Goal: Task Accomplishment & Management: Manage account settings

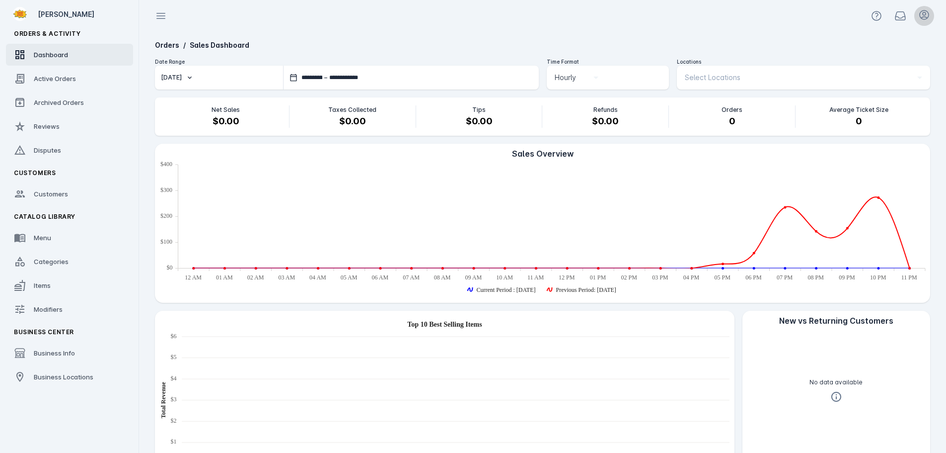
click at [928, 18] on icon at bounding box center [924, 14] width 9 height 9
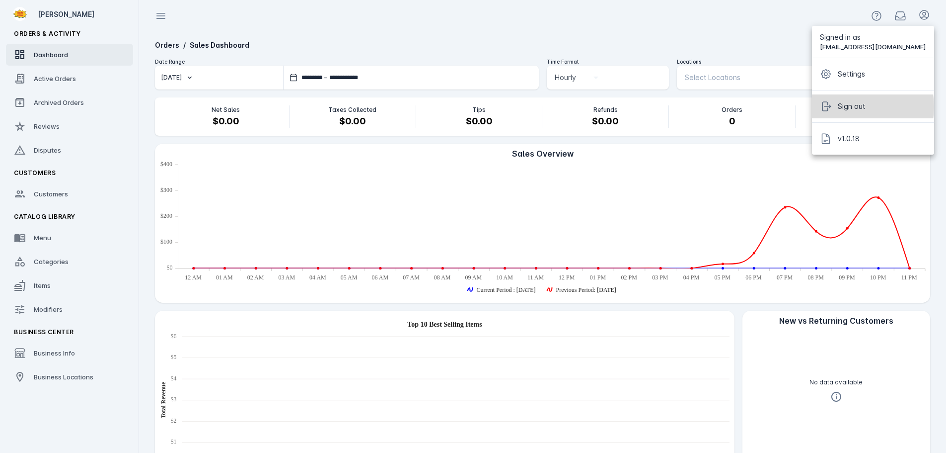
click at [857, 107] on span "Sign out" at bounding box center [851, 106] width 27 height 12
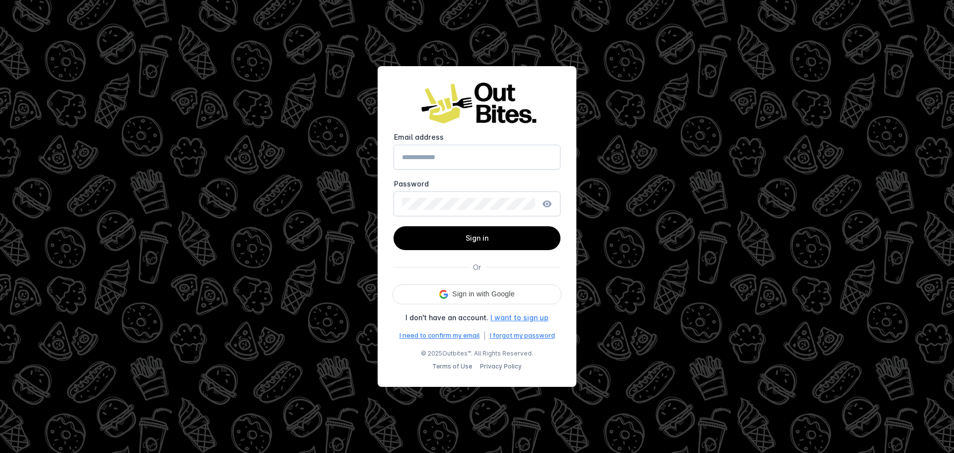
type input "**********"
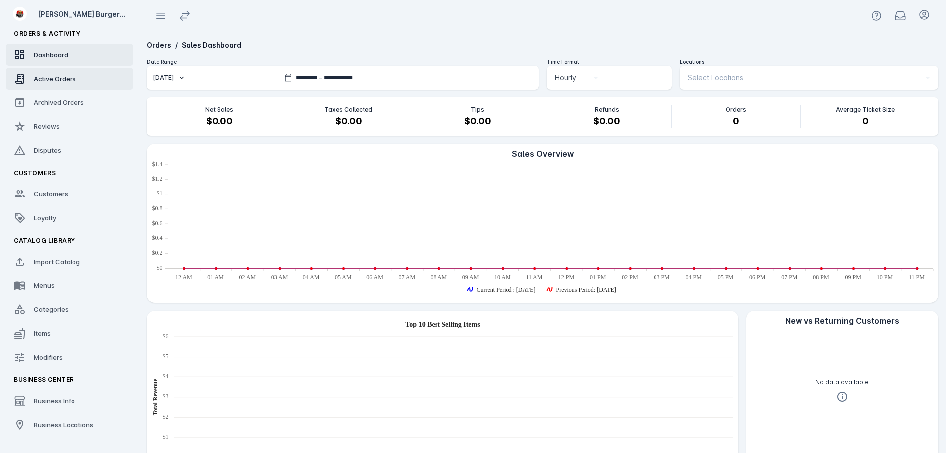
click at [33, 79] on link "Active Orders" at bounding box center [69, 79] width 127 height 22
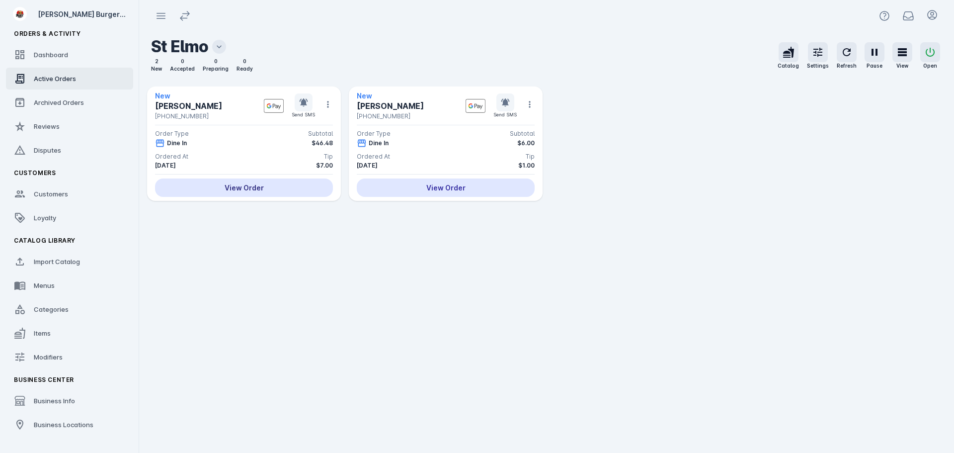
click at [253, 191] on div "View Order" at bounding box center [244, 187] width 178 height 18
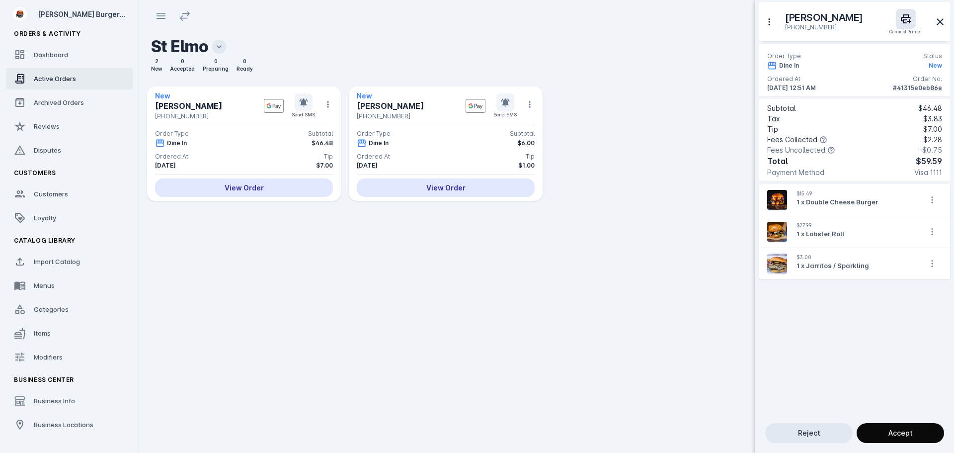
click at [898, 433] on span "Accept" at bounding box center [900, 432] width 24 height 7
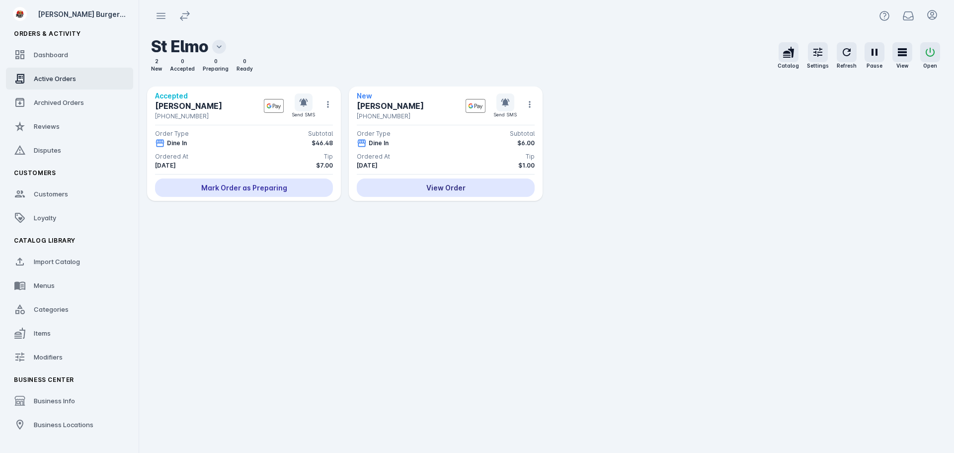
click at [492, 188] on div "View Order" at bounding box center [446, 187] width 178 height 18
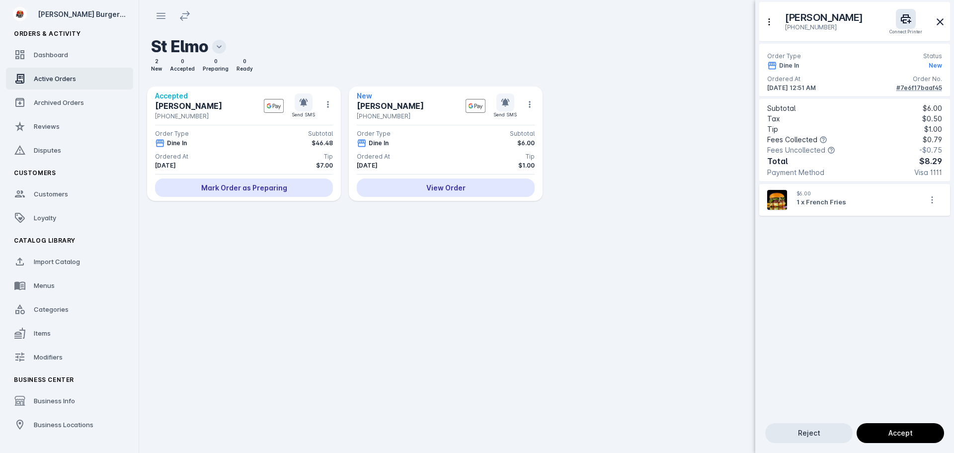
drag, startPoint x: 913, startPoint y: 445, endPoint x: 893, endPoint y: 426, distance: 27.1
click at [913, 445] on div "Reject Accept" at bounding box center [854, 433] width 195 height 36
click at [891, 426] on span at bounding box center [900, 433] width 87 height 24
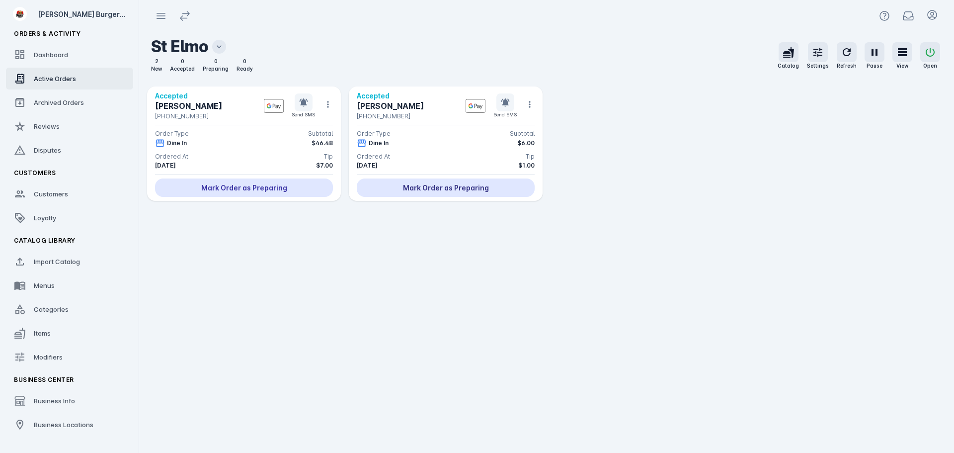
click at [442, 188] on div "Mark Order as Preparing" at bounding box center [446, 187] width 178 height 18
click at [442, 188] on div "Mark Ready for Pick Up" at bounding box center [446, 187] width 178 height 18
click at [261, 185] on div "Mark Order as Preparing" at bounding box center [244, 187] width 178 height 18
click at [255, 188] on div "Mark Ready for Pick Up" at bounding box center [244, 187] width 178 height 18
click at [255, 188] on div "Mark Picked Up" at bounding box center [244, 187] width 178 height 18
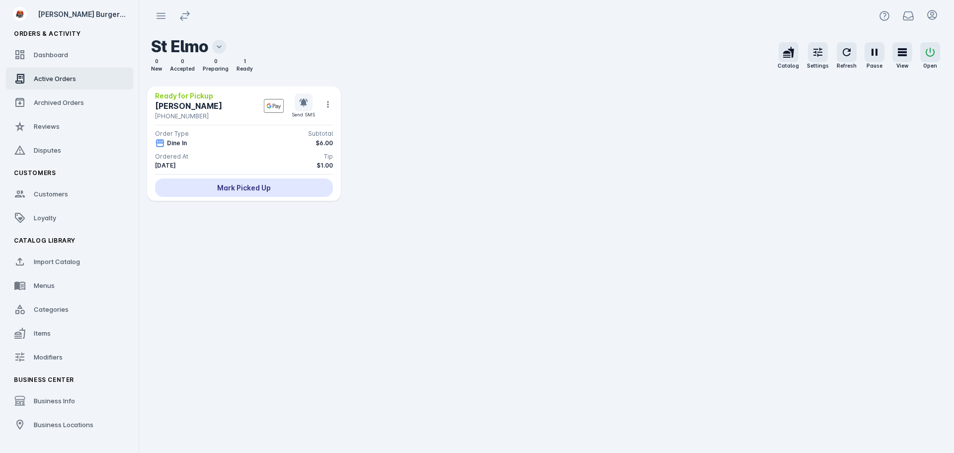
click at [266, 190] on div "Mark Picked Up" at bounding box center [244, 187] width 178 height 18
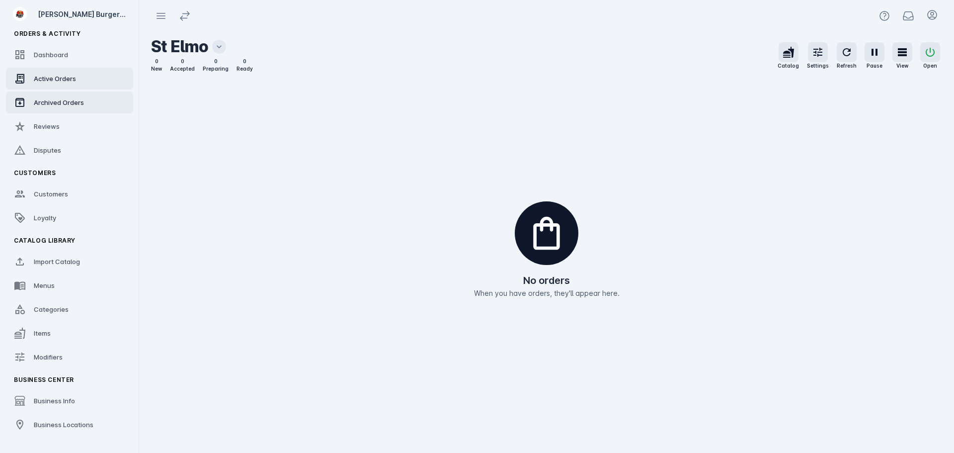
click at [54, 99] on span "Archived Orders" at bounding box center [59, 102] width 50 height 8
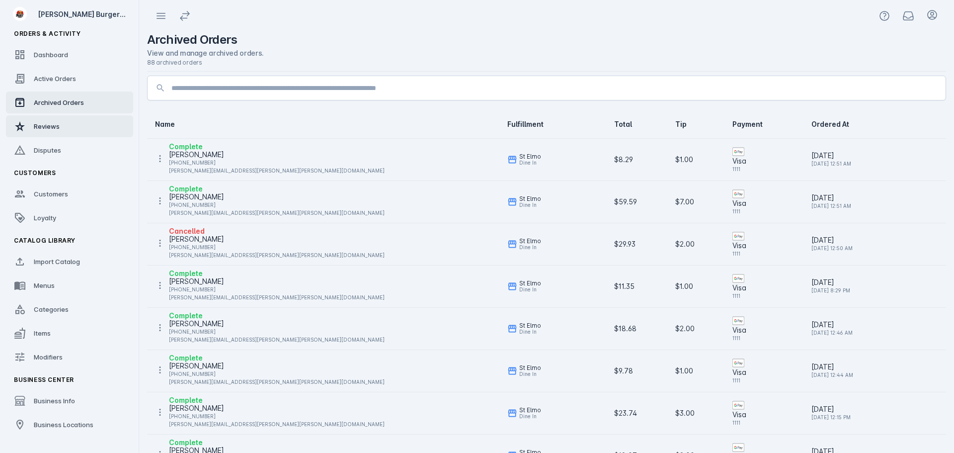
click at [54, 123] on span "Reviews" at bounding box center [47, 126] width 26 height 8
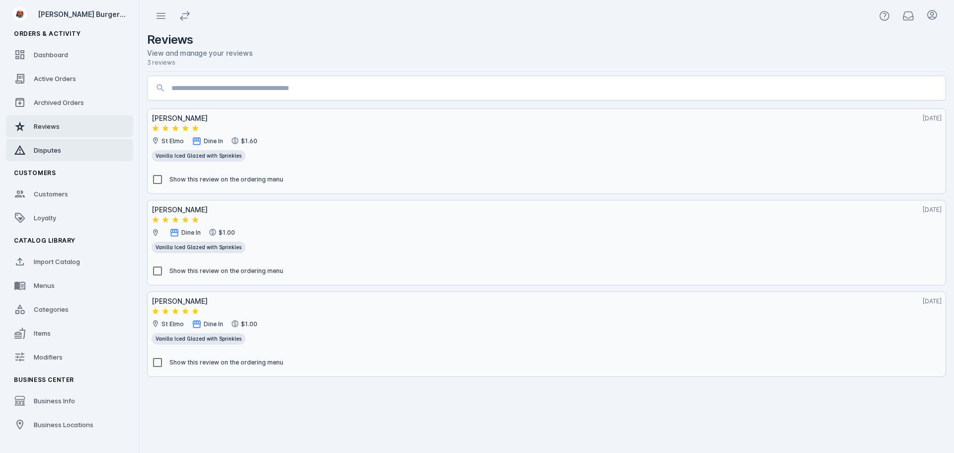
click at [52, 149] on span "Disputes" at bounding box center [47, 150] width 27 height 8
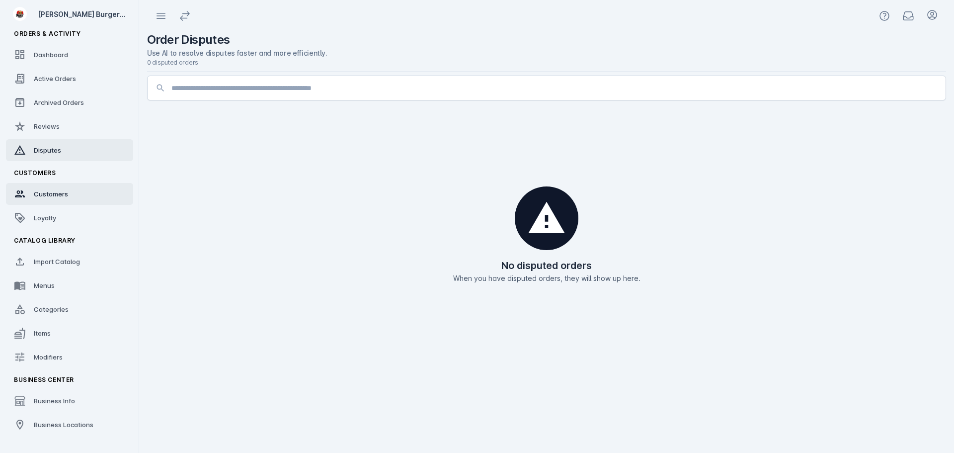
click at [53, 193] on span "Customers" at bounding box center [51, 194] width 34 height 8
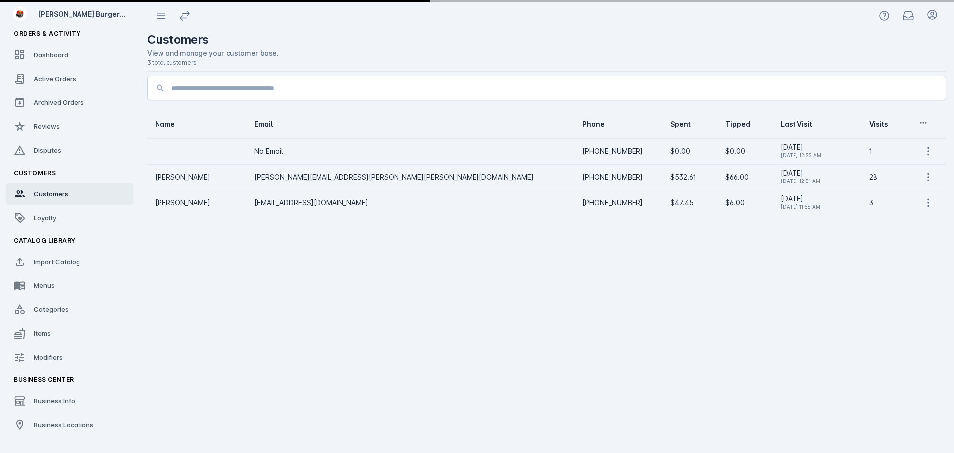
click at [49, 213] on div "Loyalty" at bounding box center [45, 218] width 22 height 10
